Goal: Task Accomplishment & Management: Complete application form

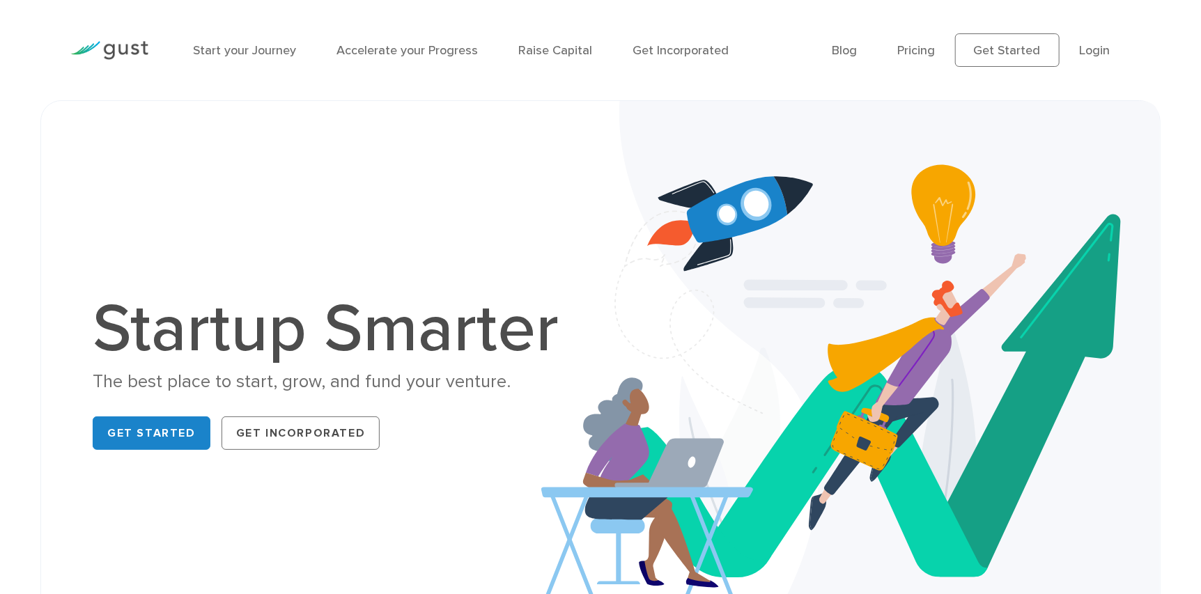
click at [132, 42] on img at bounding box center [109, 50] width 78 height 19
click at [130, 38] on div at bounding box center [109, 50] width 99 height 61
click at [129, 42] on img at bounding box center [109, 50] width 78 height 19
click at [1041, 52] on link "Get Started" at bounding box center [1007, 49] width 104 height 33
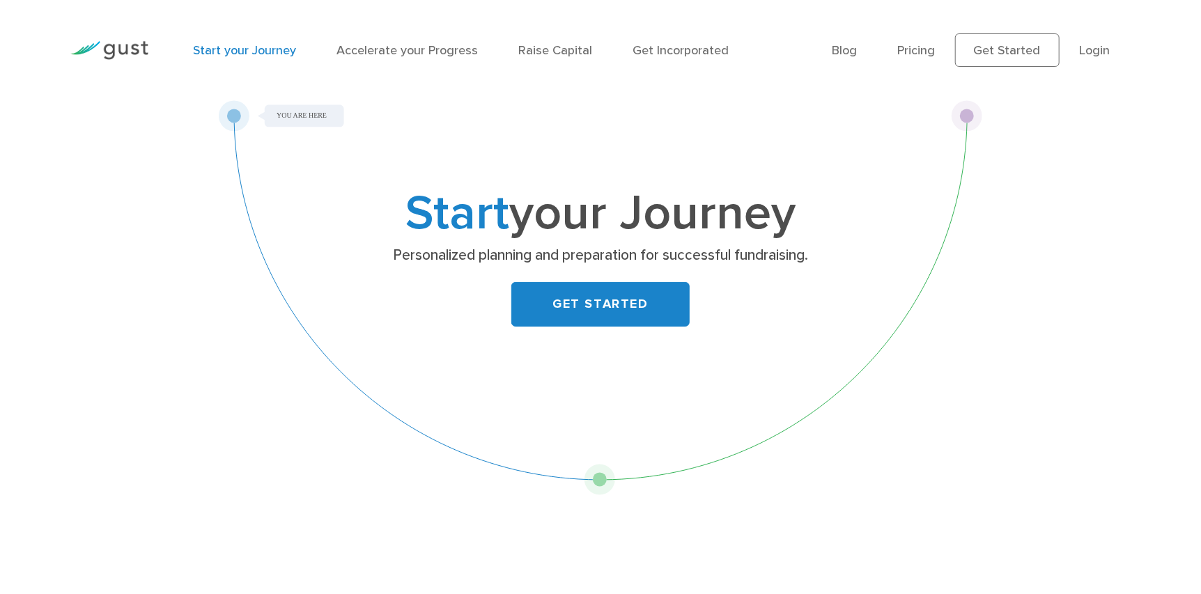
click at [900, 50] on ul "Blog FAQ Pricing Get Started Login Login" at bounding box center [981, 49] width 299 height 33
click at [900, 49] on ul "Blog FAQ Pricing Get Started Login Login" at bounding box center [981, 49] width 299 height 33
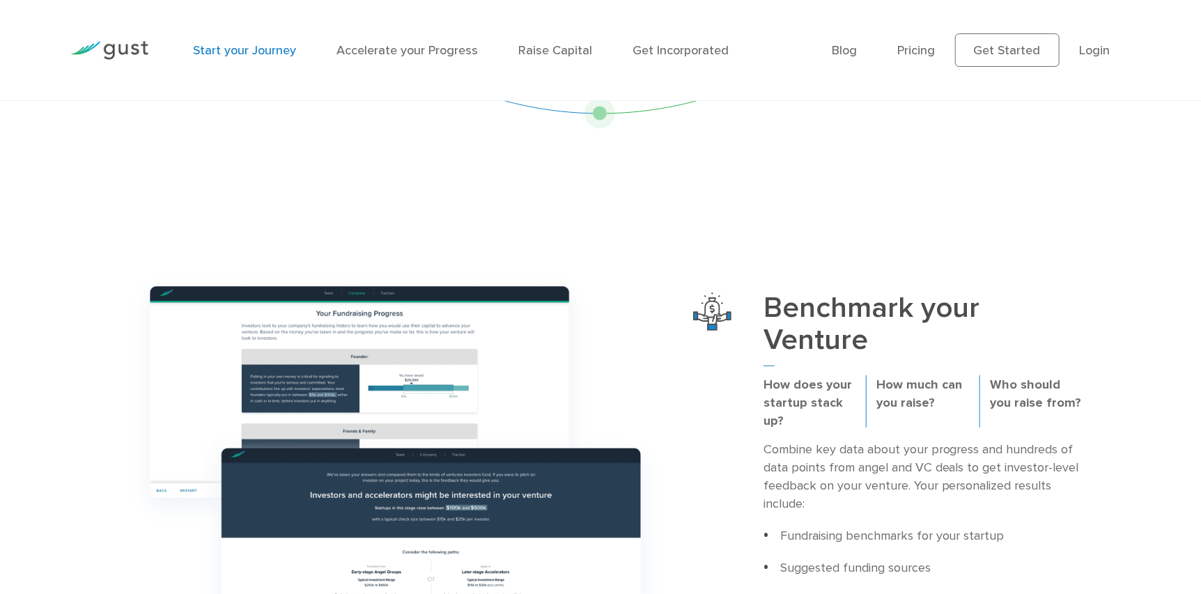
scroll to position [208, 0]
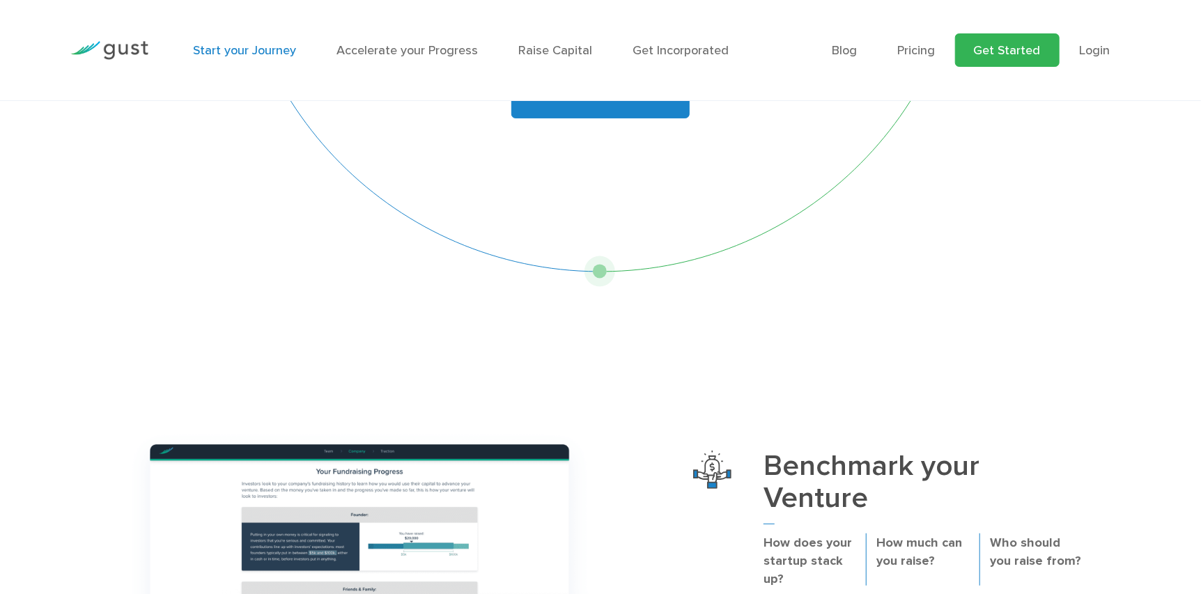
click at [1000, 47] on link "Get Started" at bounding box center [1007, 49] width 104 height 33
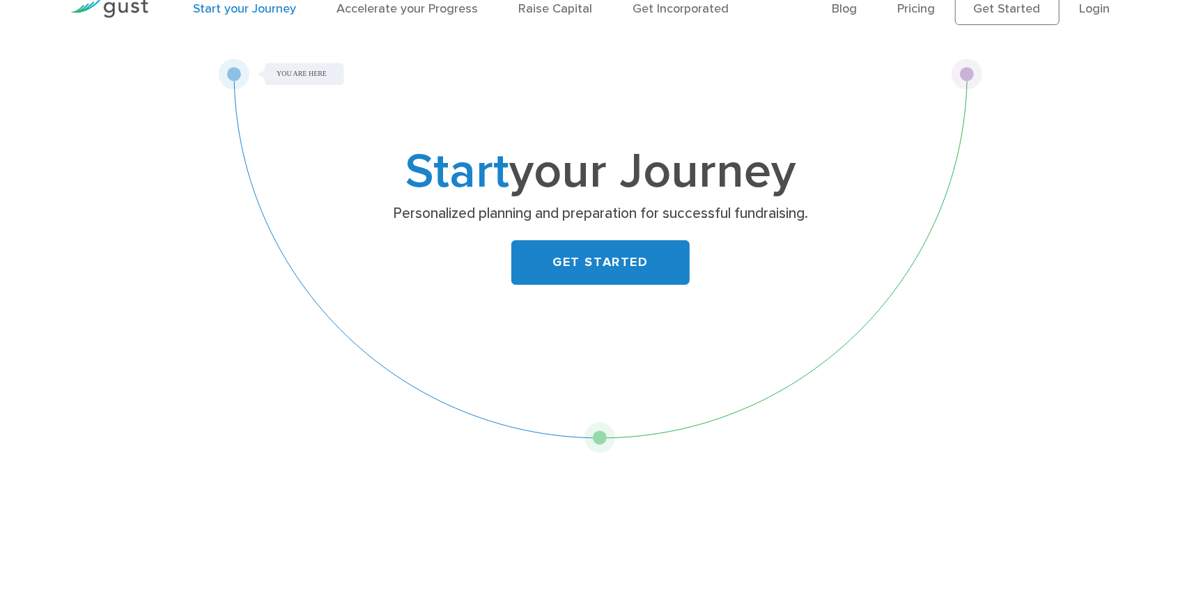
scroll to position [0, 0]
